Goal: Find specific page/section: Find specific page/section

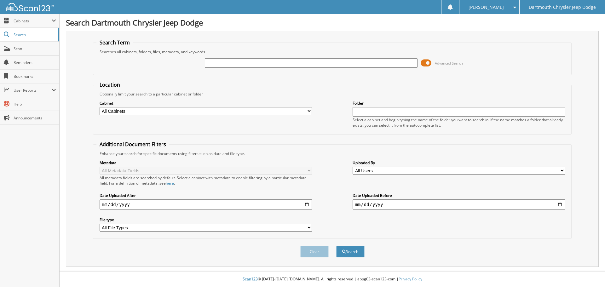
click at [267, 64] on input "text" at bounding box center [311, 62] width 212 height 9
type input "380413"
click at [336, 246] on button "Search" at bounding box center [350, 252] width 28 height 12
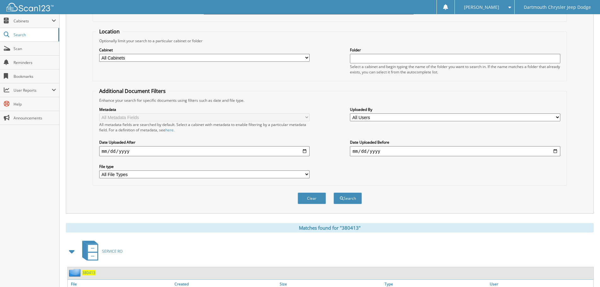
scroll to position [104, 0]
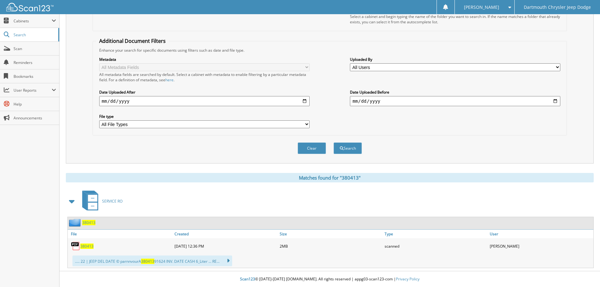
click at [83, 248] on span "380413" at bounding box center [86, 246] width 13 height 5
click at [82, 247] on span "380413" at bounding box center [86, 246] width 13 height 5
